Goal: Complete application form

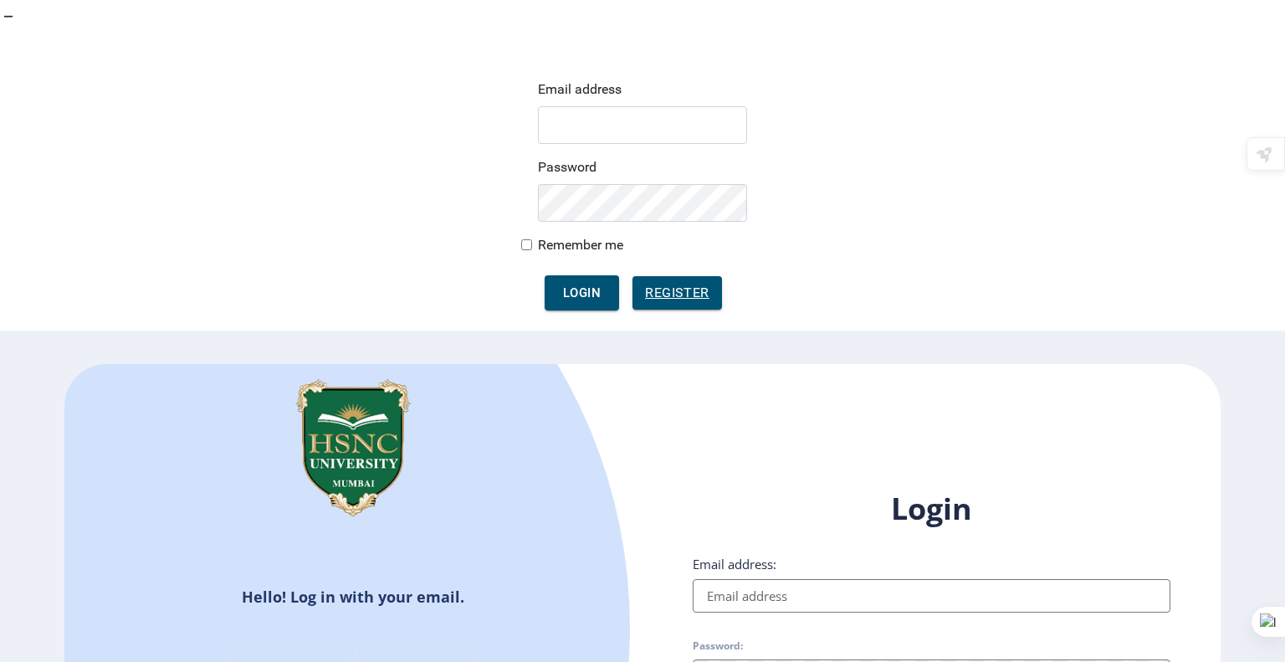
type input "[EMAIL_ADDRESS][DOMAIN_NAME]"
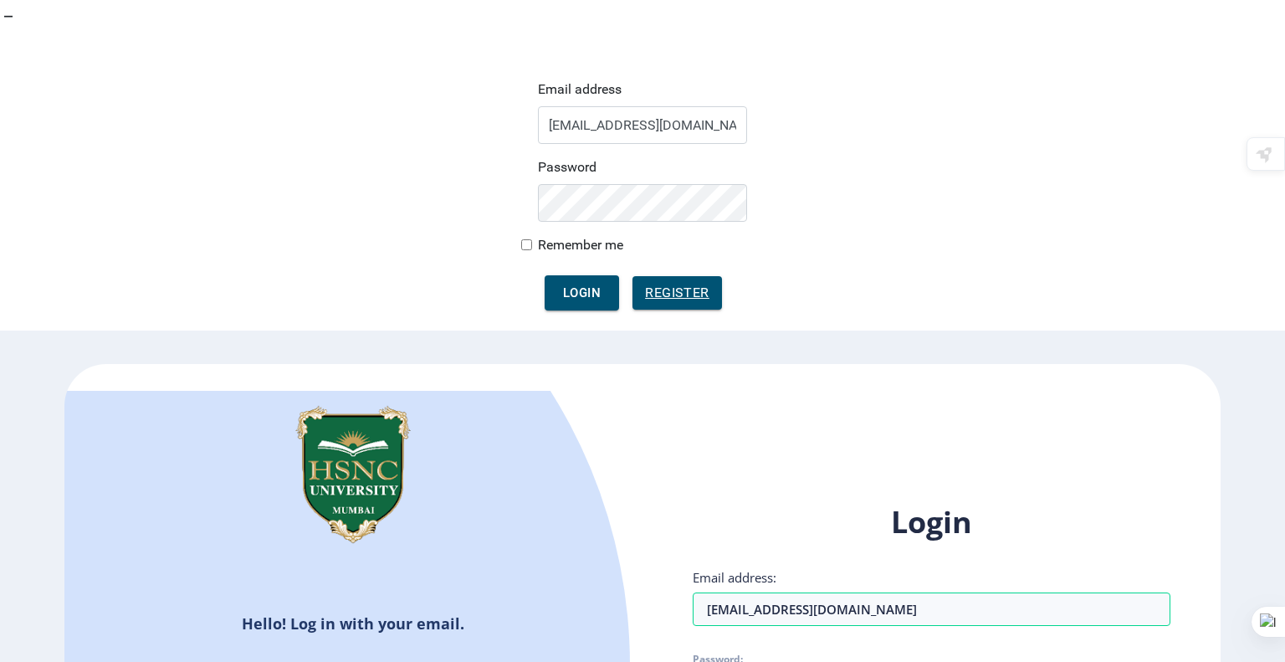
checkbox input "true"
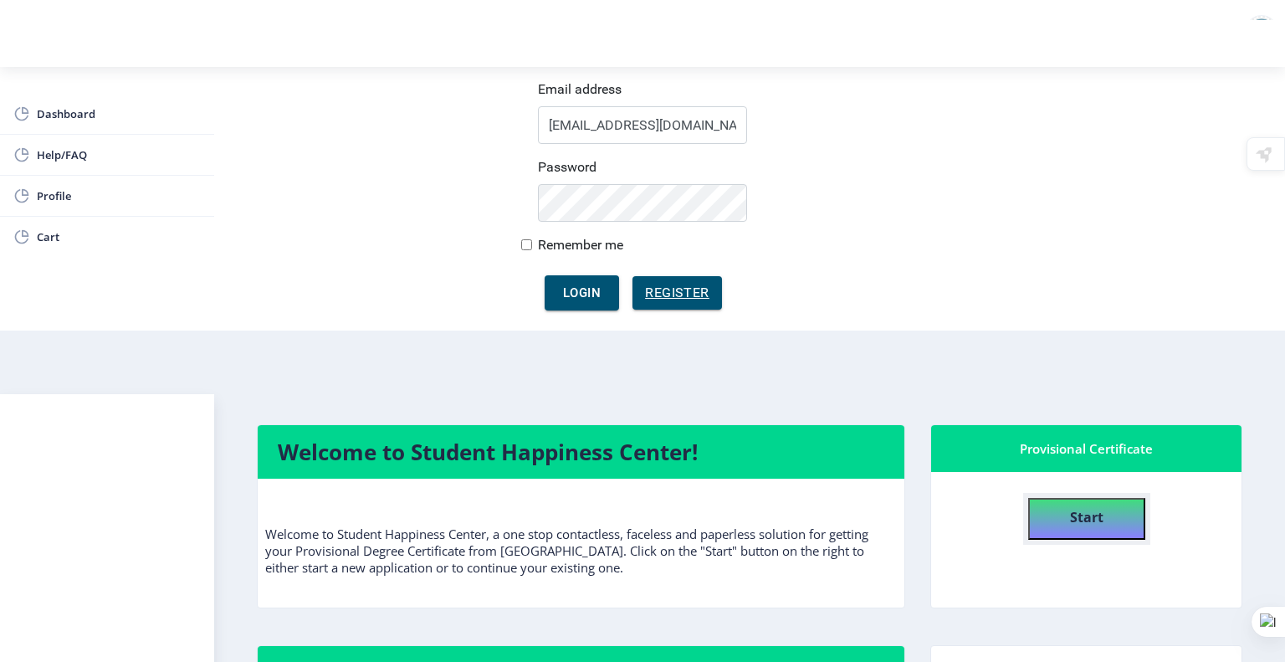
click at [1066, 498] on button "Start" at bounding box center [1086, 519] width 117 height 42
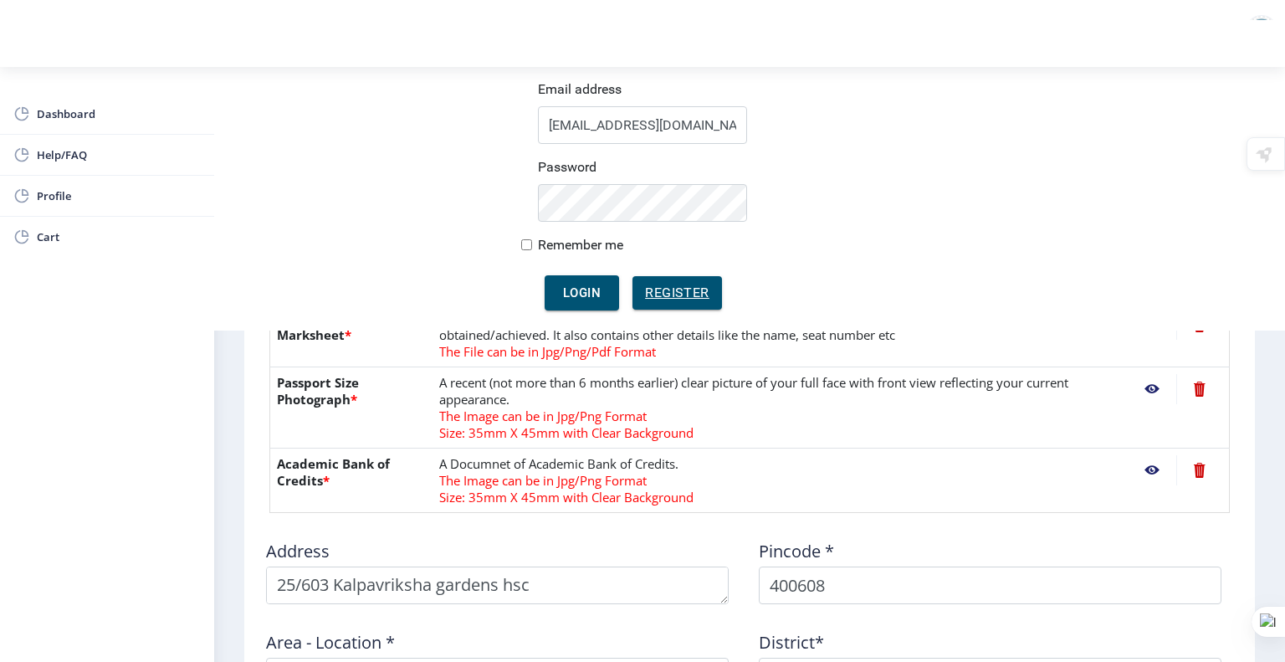
scroll to position [857, 0]
click at [288, 528] on form "Instruction 1. Upload the documents in jpg/jpeg/png or pdf format only . 2. Max…" at bounding box center [749, 263] width 960 height 1228
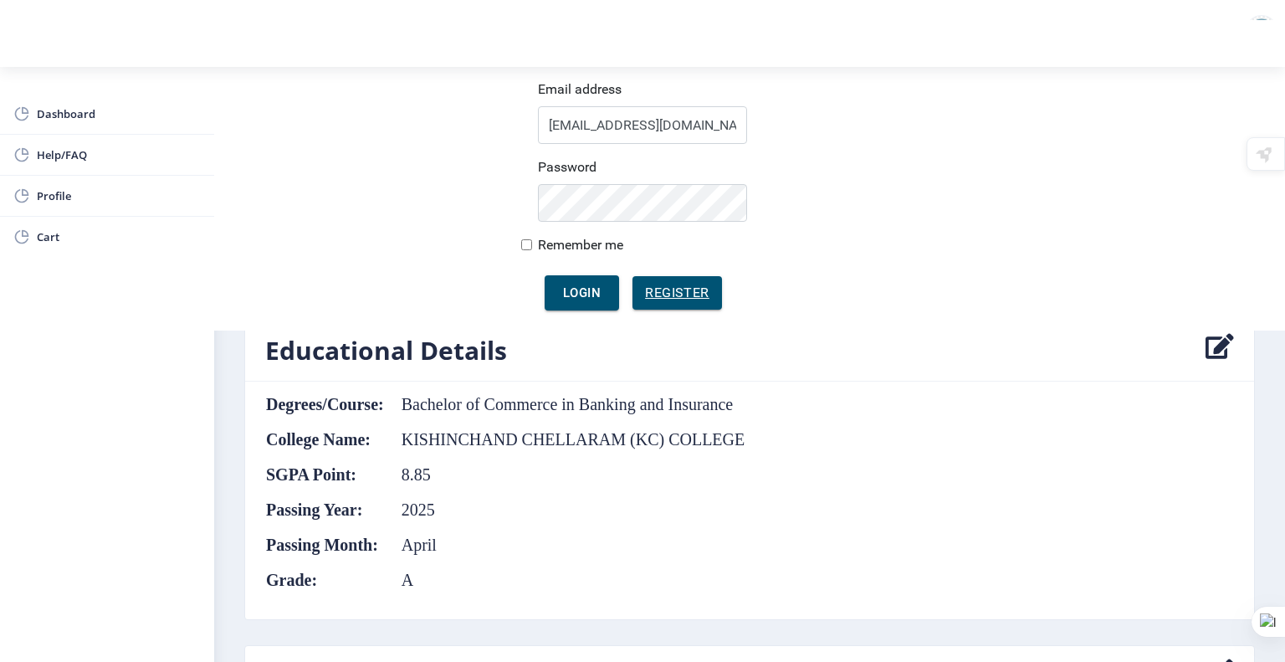
scroll to position [1078, 0]
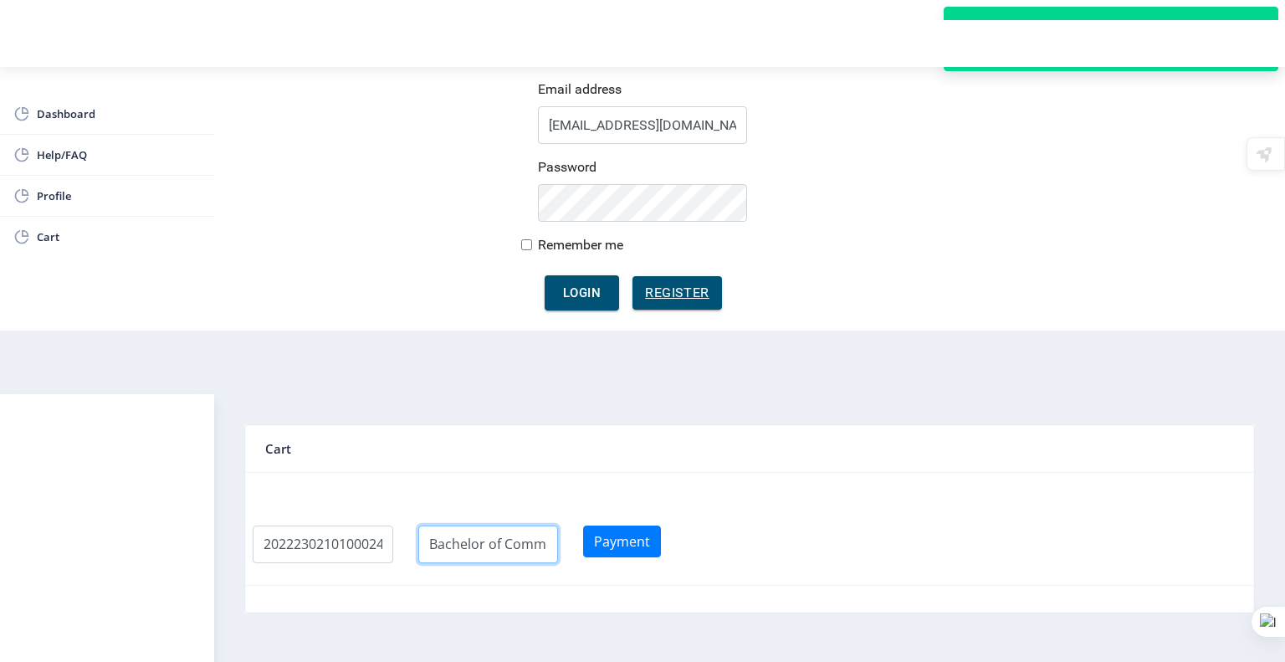
click at [545, 525] on input "textarea" at bounding box center [488, 544] width 141 height 38
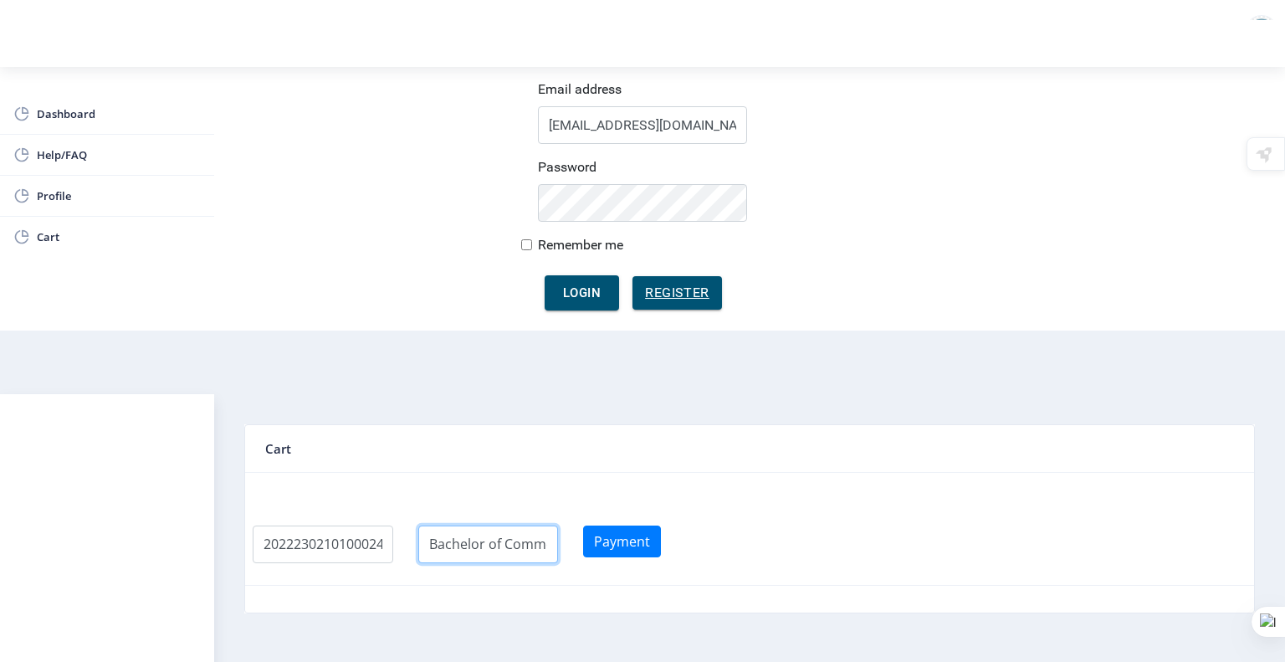
click at [558, 525] on input "textarea" at bounding box center [488, 544] width 141 height 38
click at [626, 525] on button "Payment" at bounding box center [622, 541] width 78 height 32
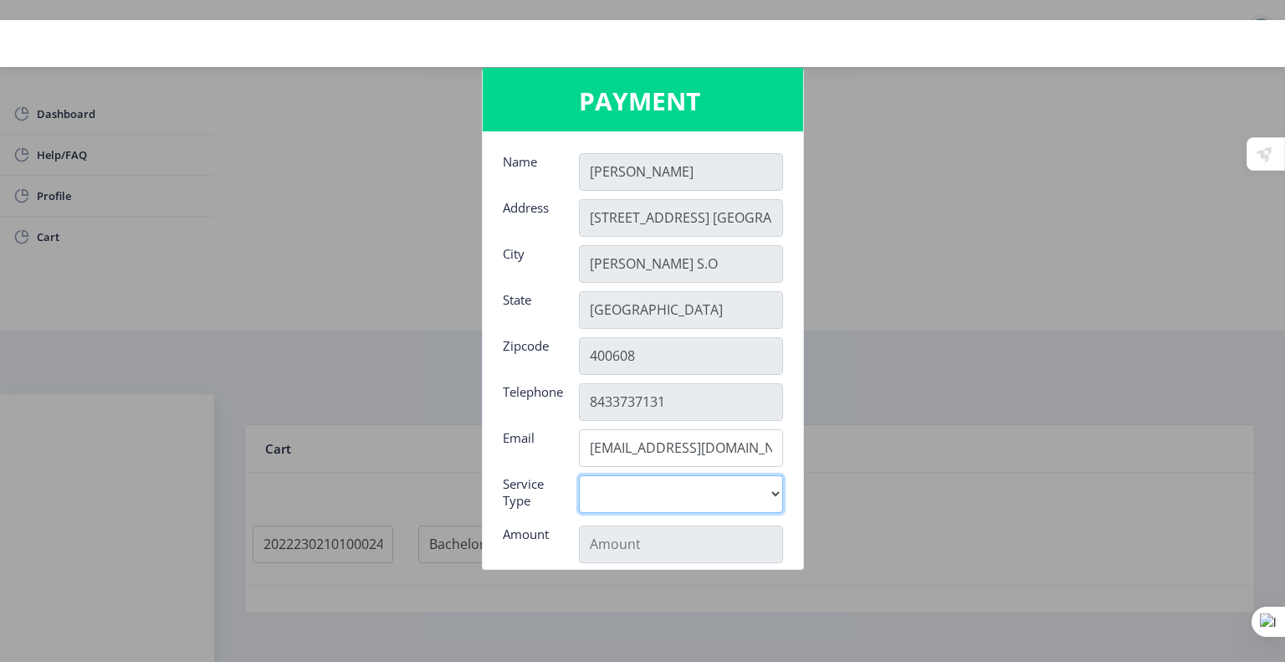
click at [656, 494] on select "Digital" at bounding box center [681, 494] width 204 height 38
select select "old"
click at [579, 475] on select "Digital" at bounding box center [681, 494] width 204 height 38
type input "795"
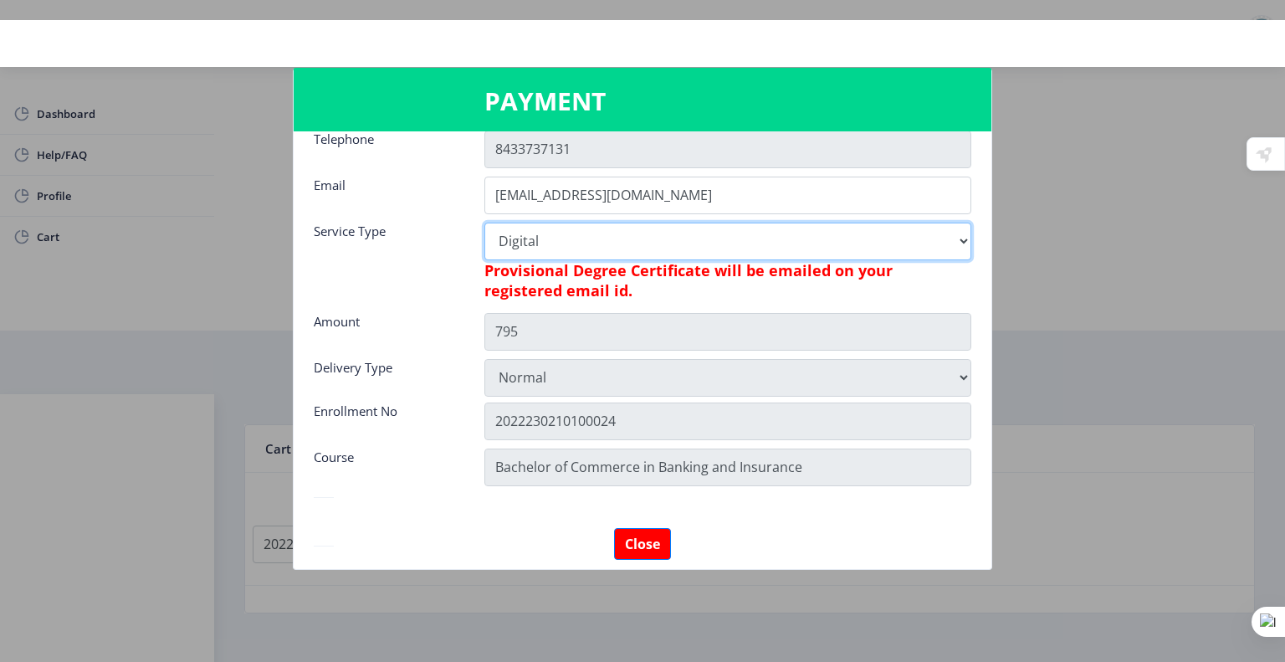
scroll to position [305, 0]
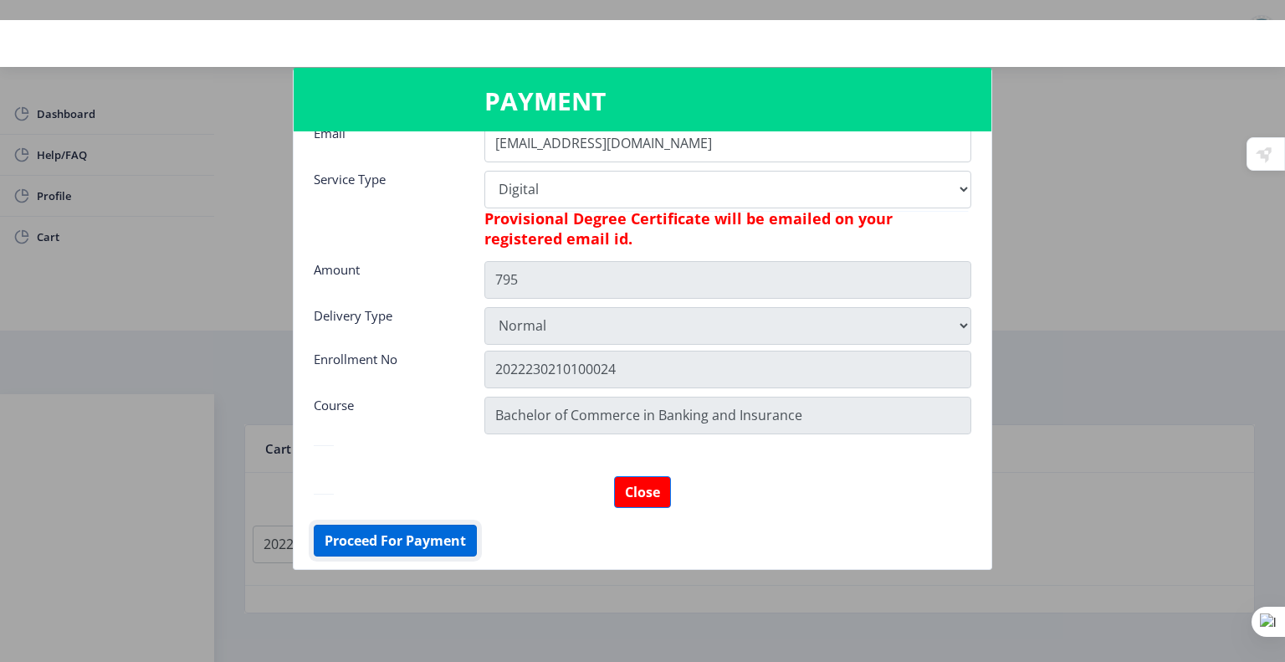
click at [458, 546] on button "Proceed For Payment" at bounding box center [395, 541] width 163 height 32
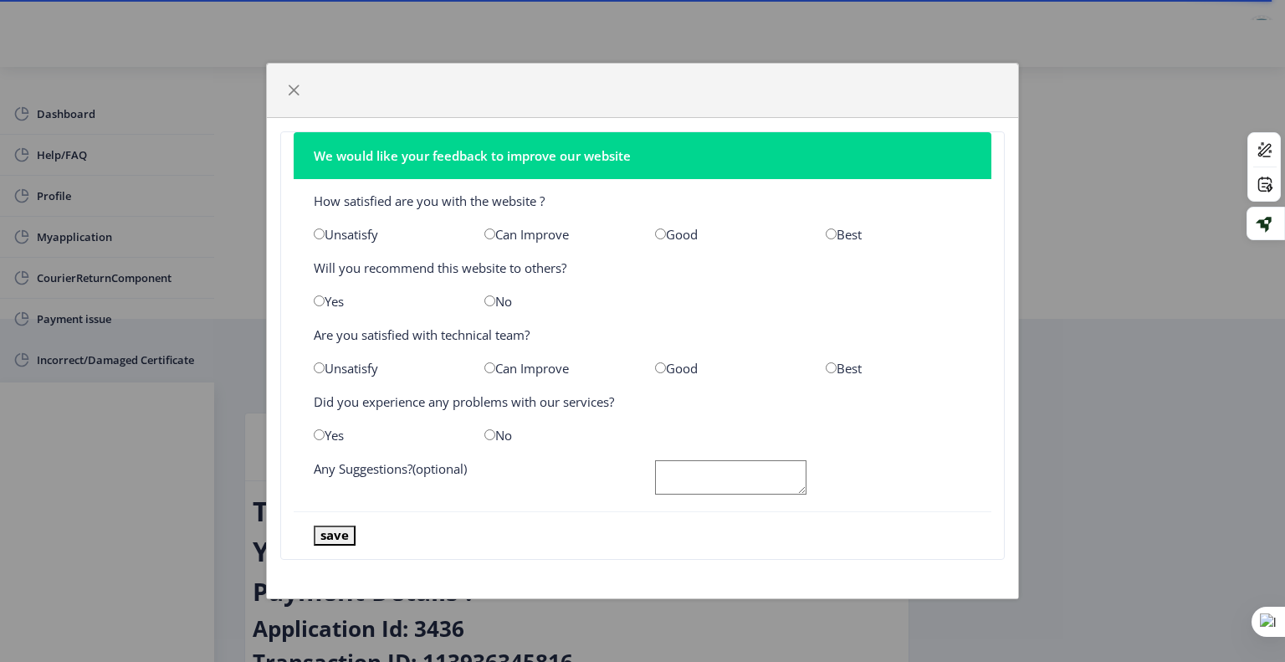
type input "[EMAIL_ADDRESS][DOMAIN_NAME]"
click at [489, 228] on div "Can Improve" at bounding box center [557, 234] width 171 height 17
click at [491, 230] on input "radio" at bounding box center [489, 233] width 11 height 11
radio input "true"
click at [318, 304] on input "radio" at bounding box center [319, 300] width 11 height 11
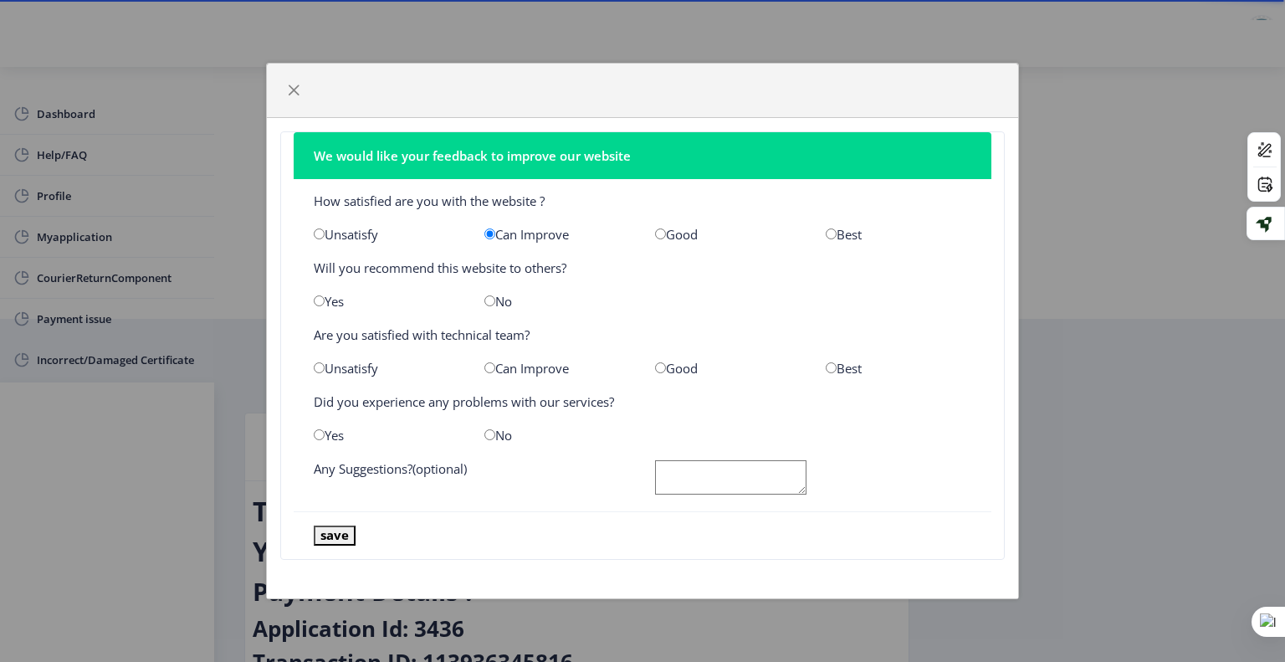
radio input "true"
click at [486, 371] on input "radio" at bounding box center [489, 367] width 11 height 11
radio input "true"
click at [320, 434] on input "radio" at bounding box center [319, 434] width 11 height 11
radio input "true"
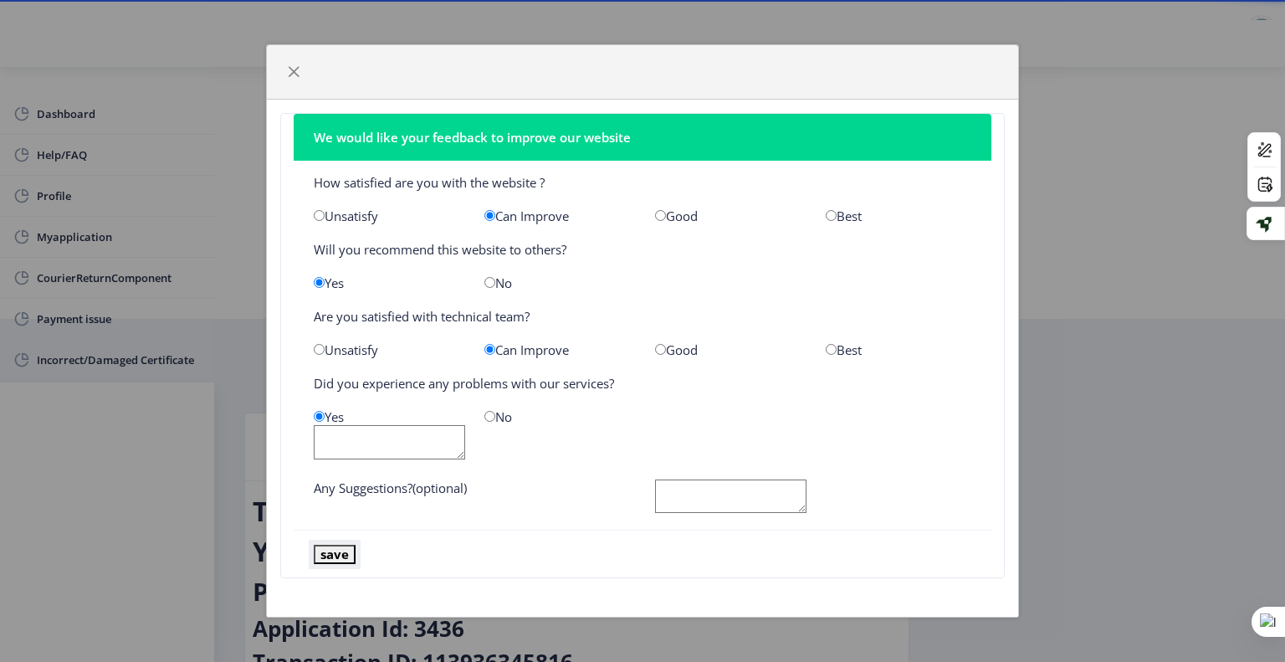
click at [335, 551] on button "save" at bounding box center [335, 554] width 42 height 19
click at [334, 561] on button "save" at bounding box center [335, 554] width 42 height 19
click at [294, 69] on span "button" at bounding box center [293, 71] width 13 height 13
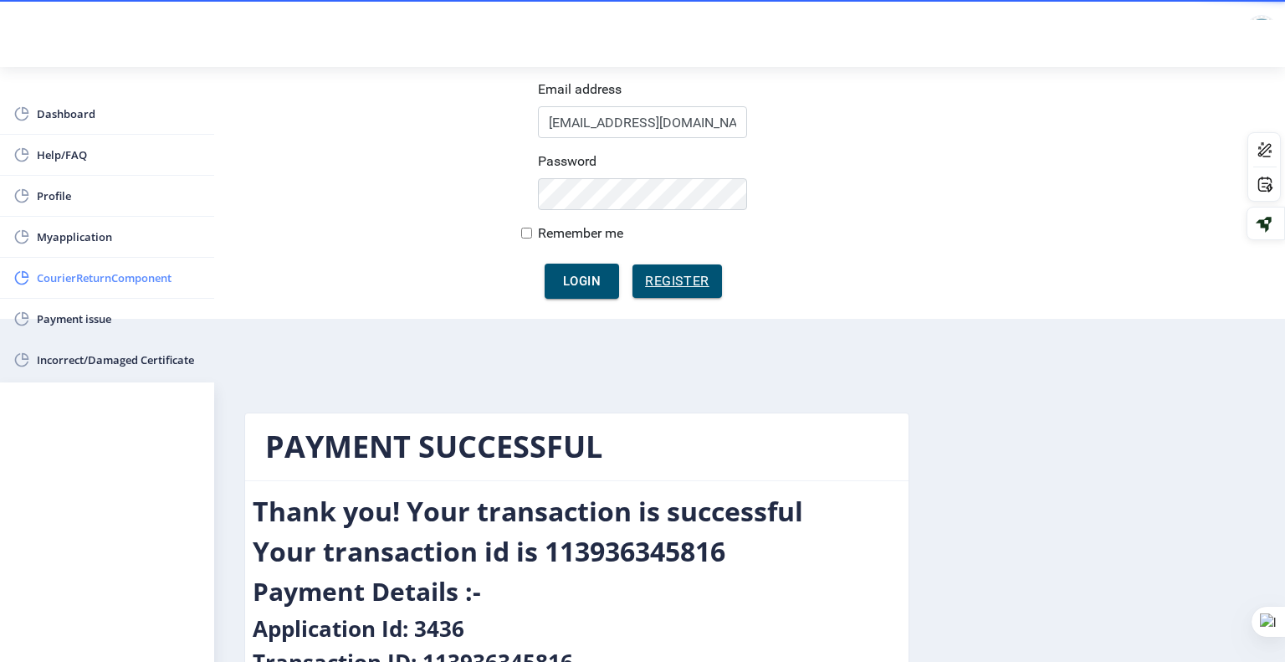
click at [133, 274] on span "CourierReturnComponent" at bounding box center [119, 278] width 164 height 20
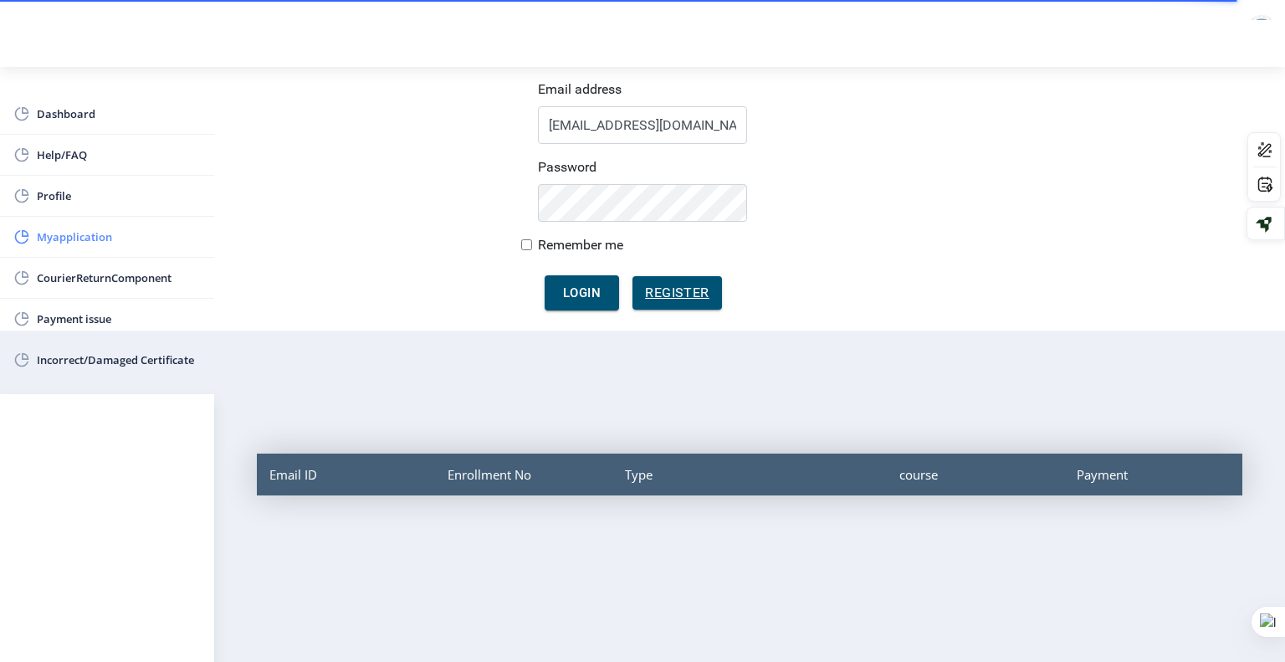
click at [137, 233] on span "Myapplication" at bounding box center [119, 237] width 164 height 20
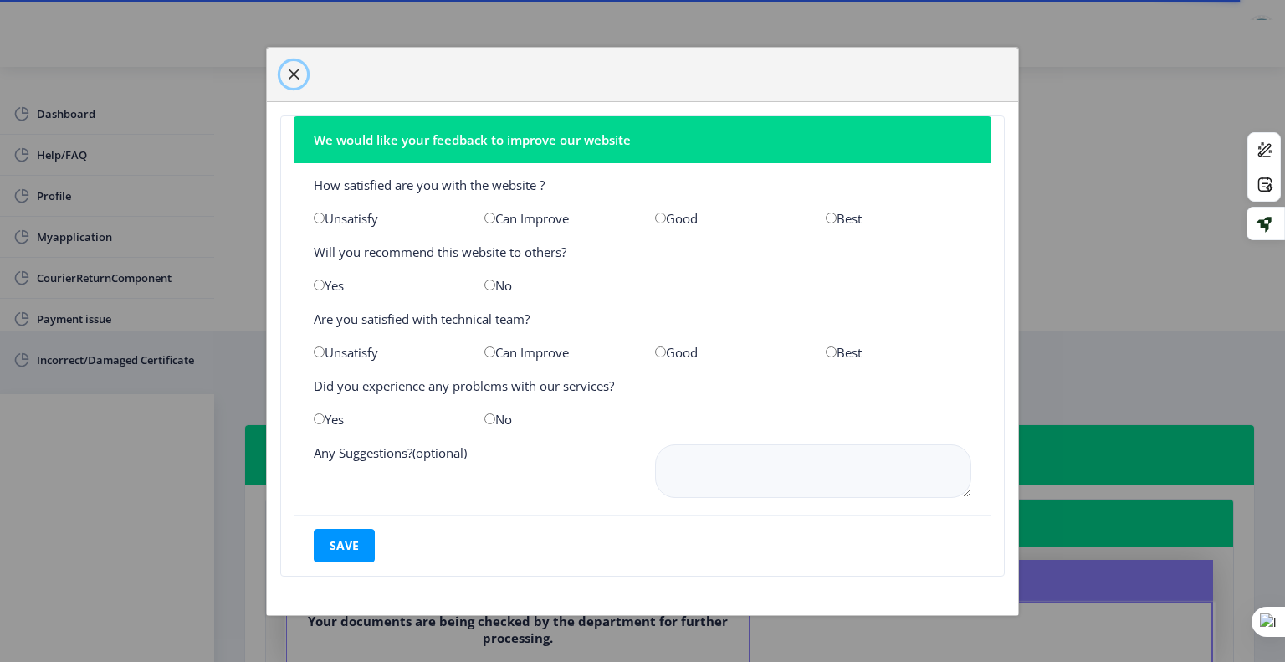
click at [297, 77] on span "button" at bounding box center [293, 74] width 13 height 13
